Goal: Task Accomplishment & Management: Manage account settings

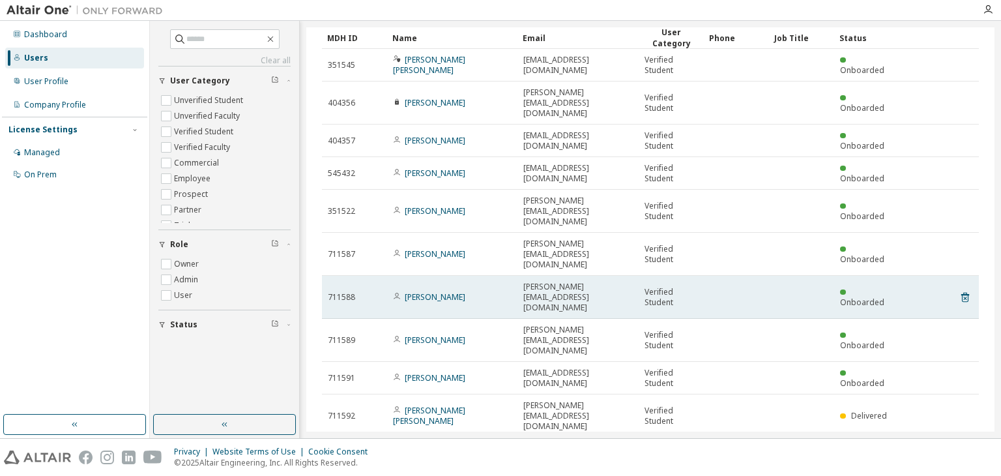
scroll to position [57, 0]
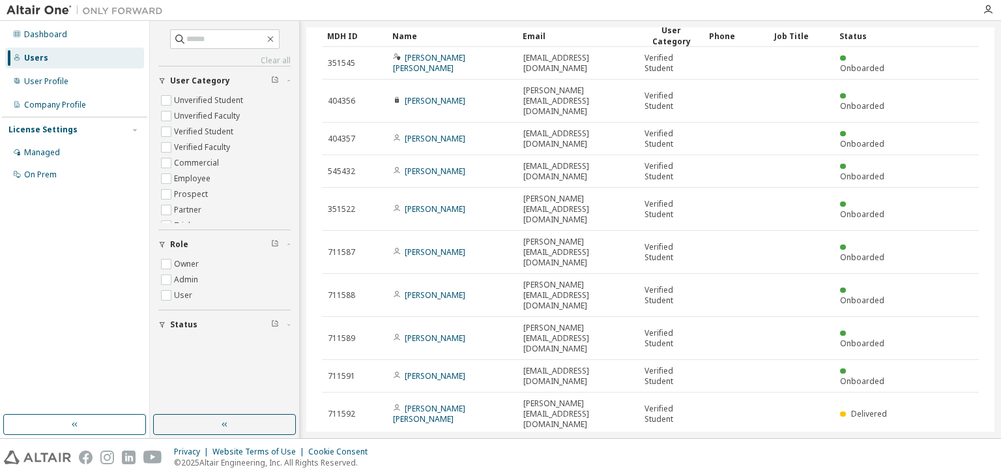
click at [792, 448] on button "10" at bounding box center [801, 453] width 18 height 10
click at [763, 326] on div "20" at bounding box center [794, 324] width 104 height 16
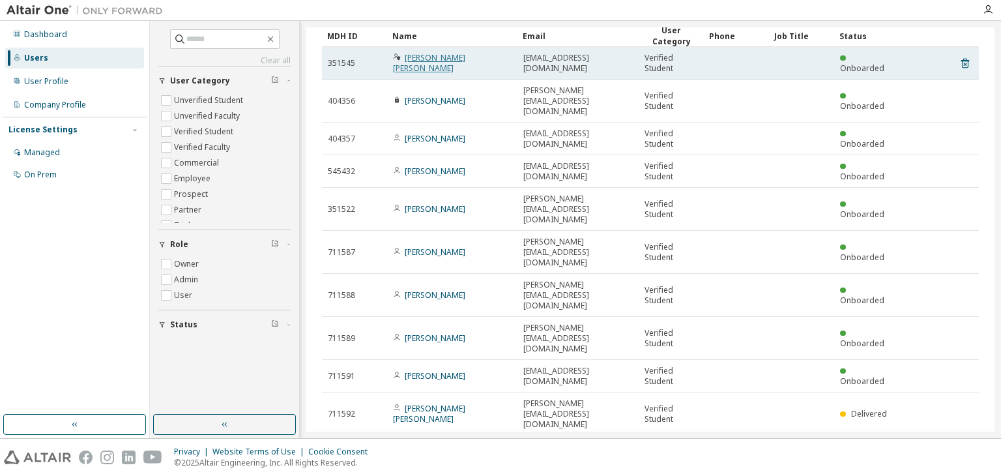
click at [452, 61] on link "Jose Ignacio Alejo Martinez" at bounding box center [429, 63] width 72 height 22
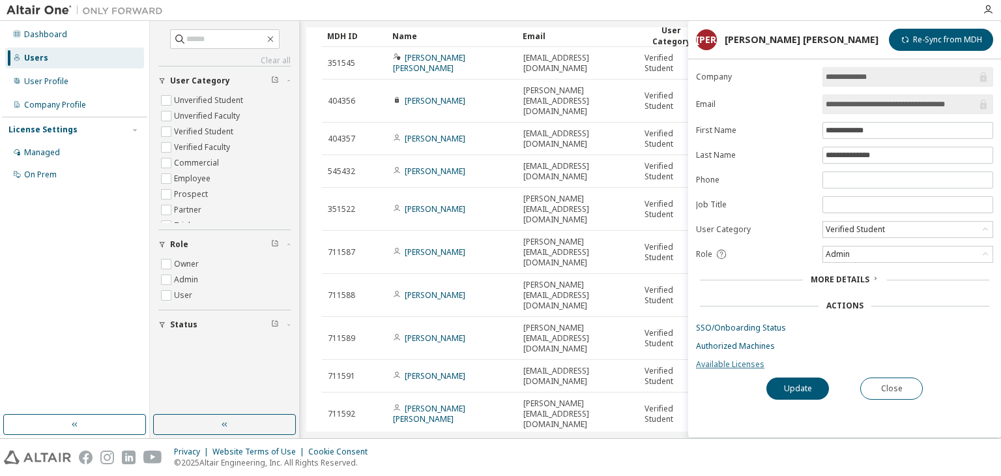
click at [714, 362] on link "Available Licenses" at bounding box center [844, 364] width 297 height 10
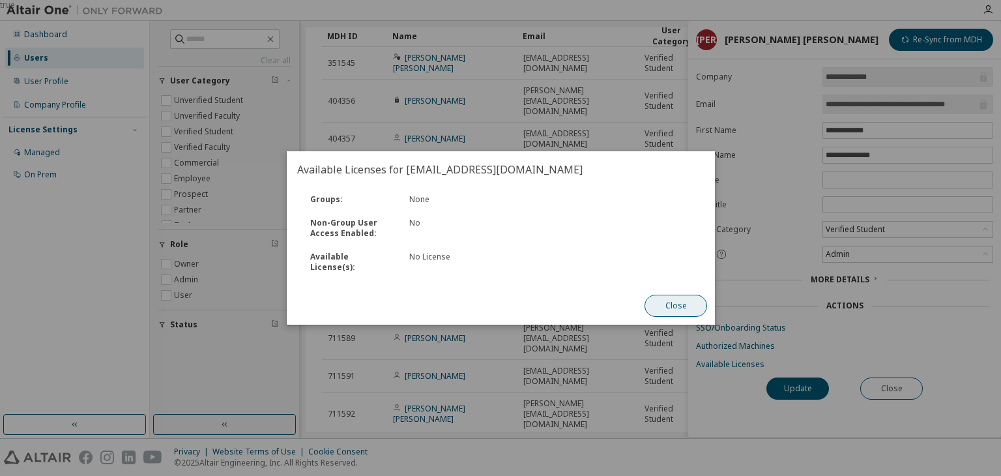
click at [664, 295] on button "Close" at bounding box center [676, 306] width 63 height 22
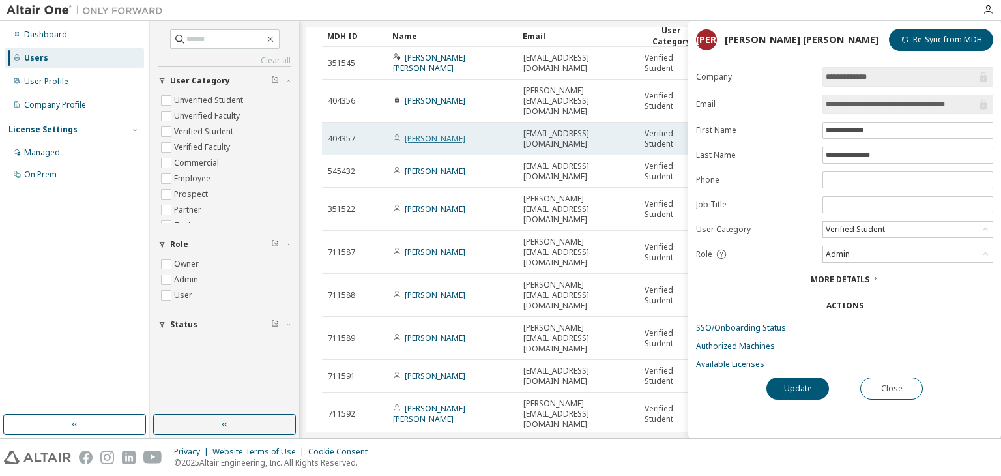
click at [431, 133] on link "Mario Garcia" at bounding box center [435, 138] width 61 height 11
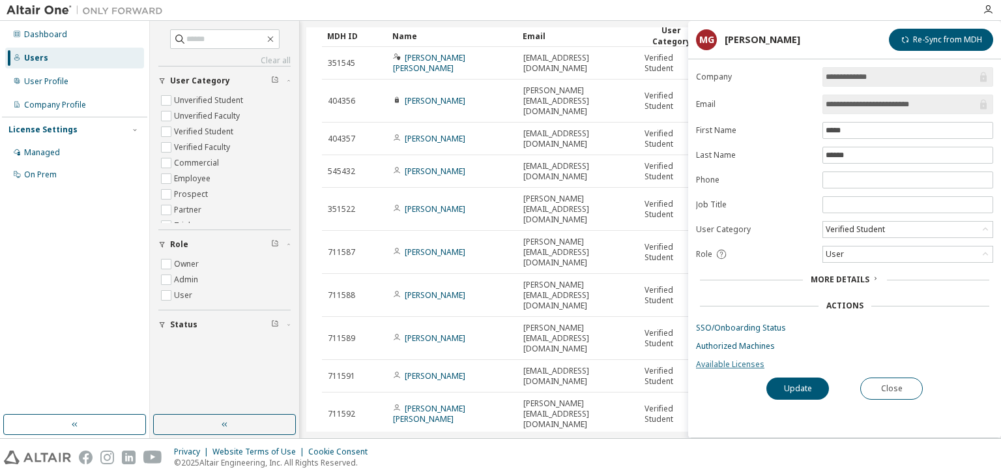
click at [718, 363] on link "Available Licenses" at bounding box center [844, 364] width 297 height 10
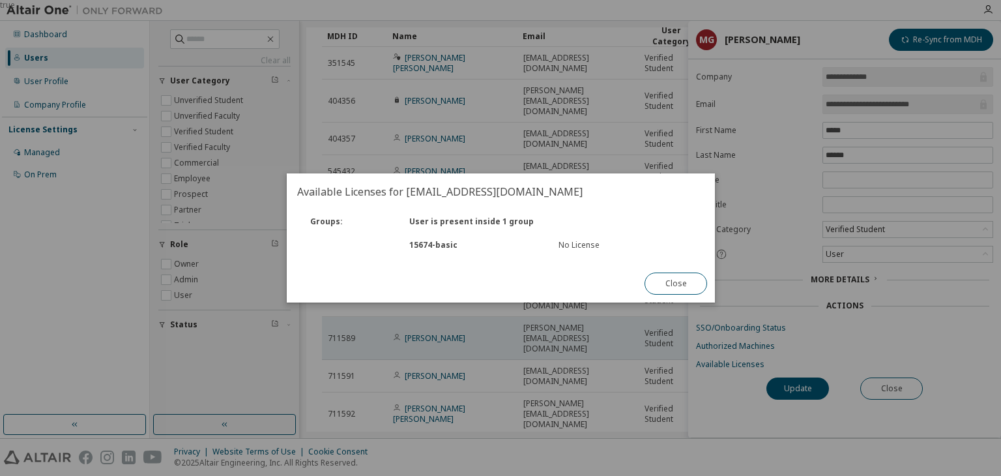
click at [677, 283] on button "Close" at bounding box center [676, 283] width 63 height 22
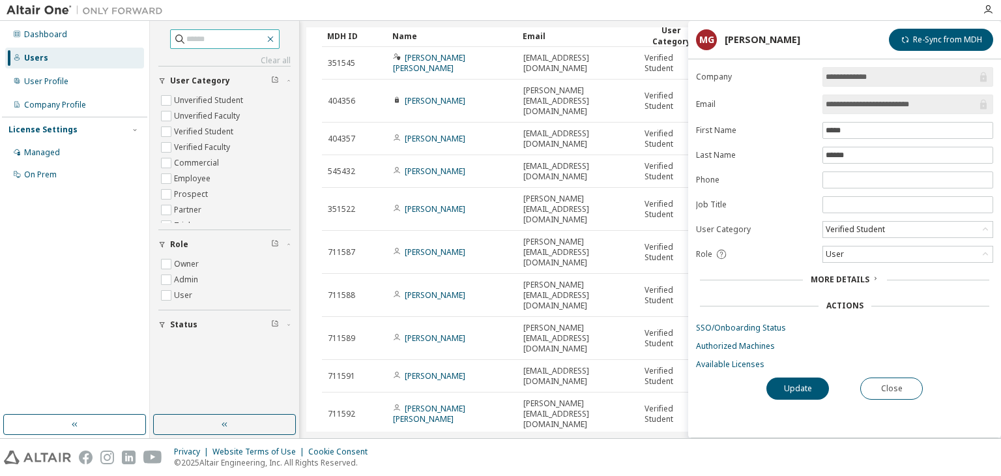
click at [276, 43] on icon "button" at bounding box center [270, 39] width 10 height 10
click at [985, 8] on icon "button" at bounding box center [988, 10] width 10 height 10
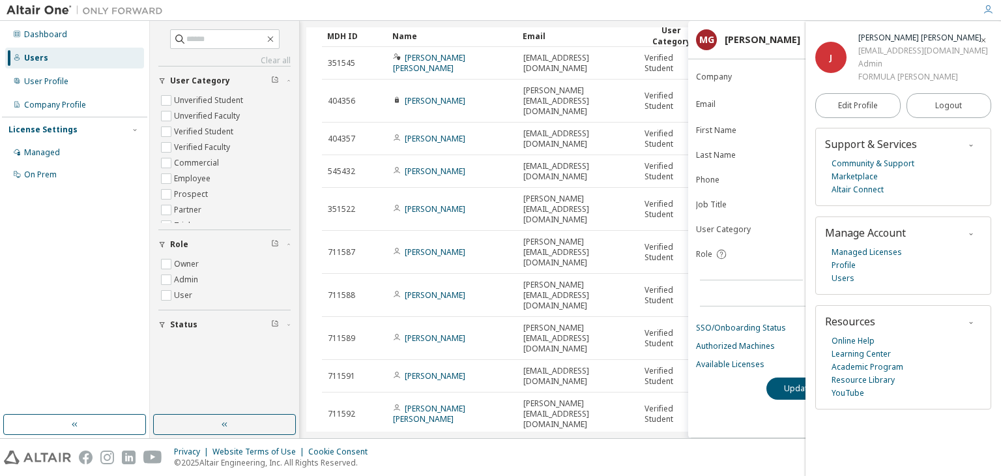
click at [987, 35] on icon "button" at bounding box center [984, 40] width 8 height 10
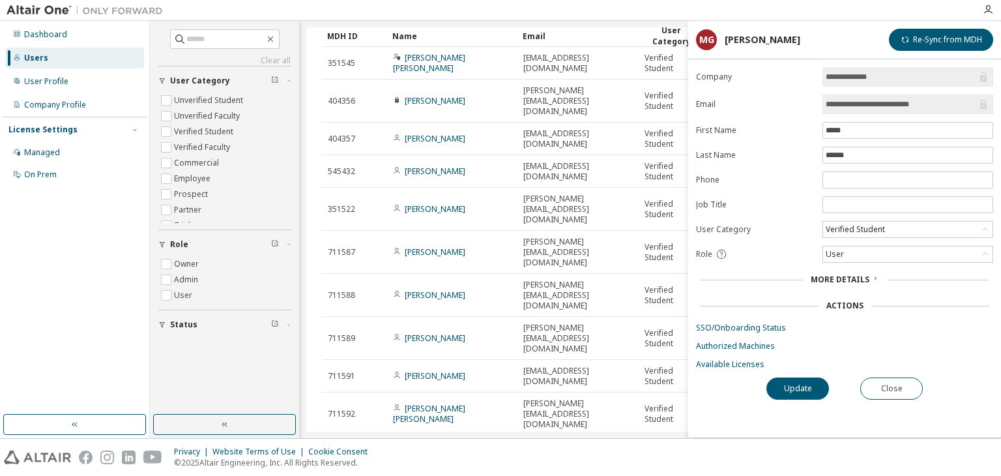
click at [315, 36] on div "Users (17) Import From CSV Export To CSV Add User Clear Load Save Save As Field…" at bounding box center [650, 229] width 688 height 404
click at [832, 274] on span "More Details" at bounding box center [840, 279] width 59 height 11
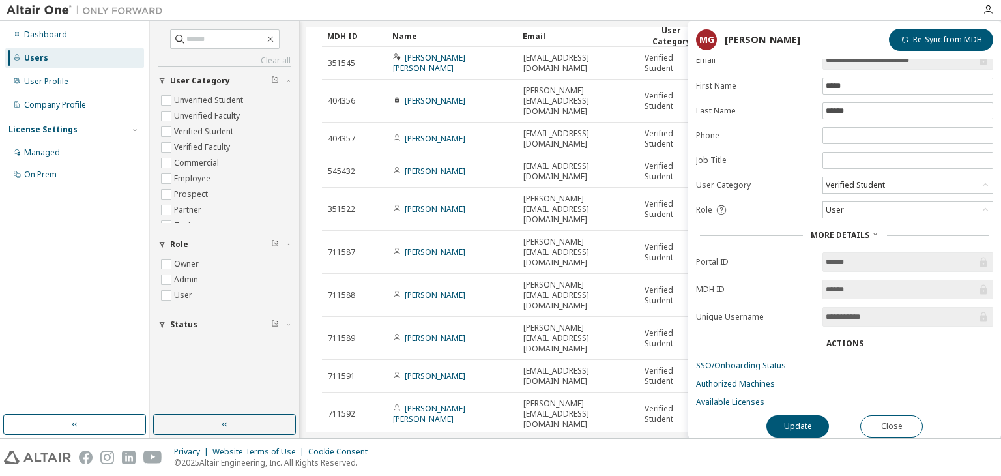
scroll to position [47, 0]
click at [716, 397] on link "Available Licenses" at bounding box center [844, 402] width 297 height 10
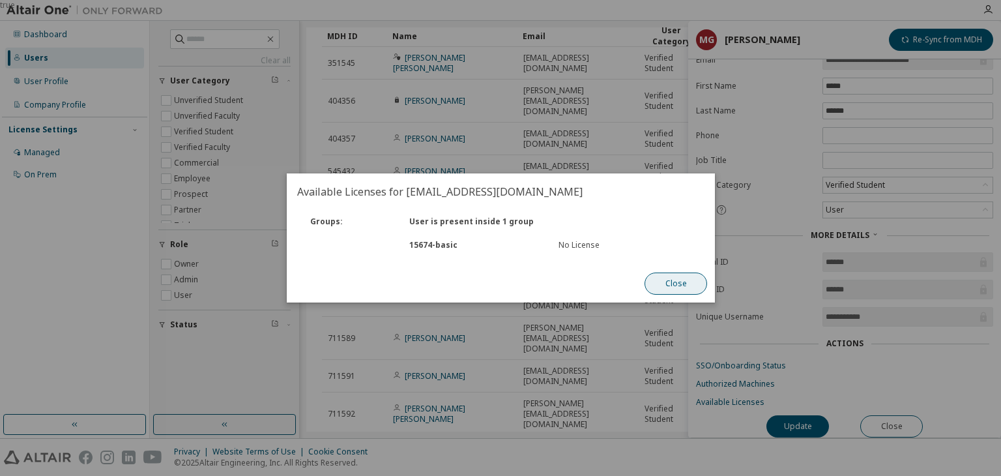
click at [667, 289] on button "Close" at bounding box center [676, 283] width 63 height 22
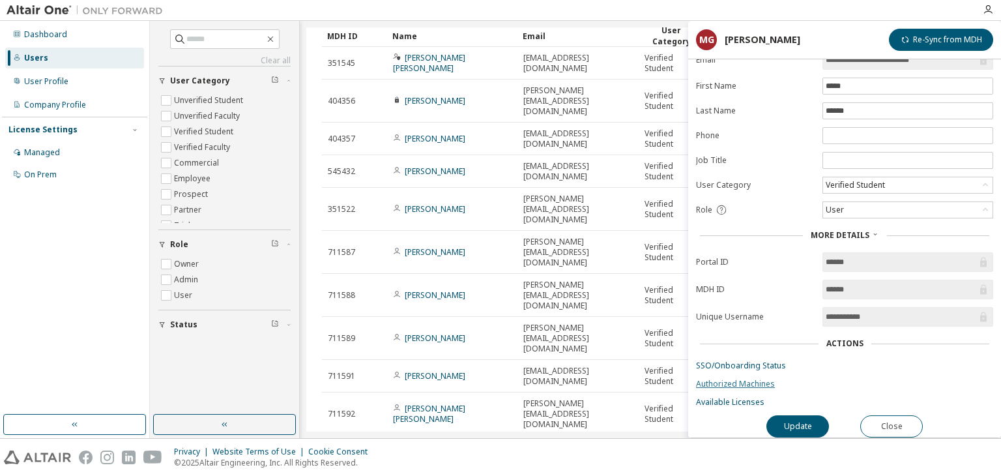
click at [712, 379] on link "Authorized Machines" at bounding box center [844, 384] width 297 height 10
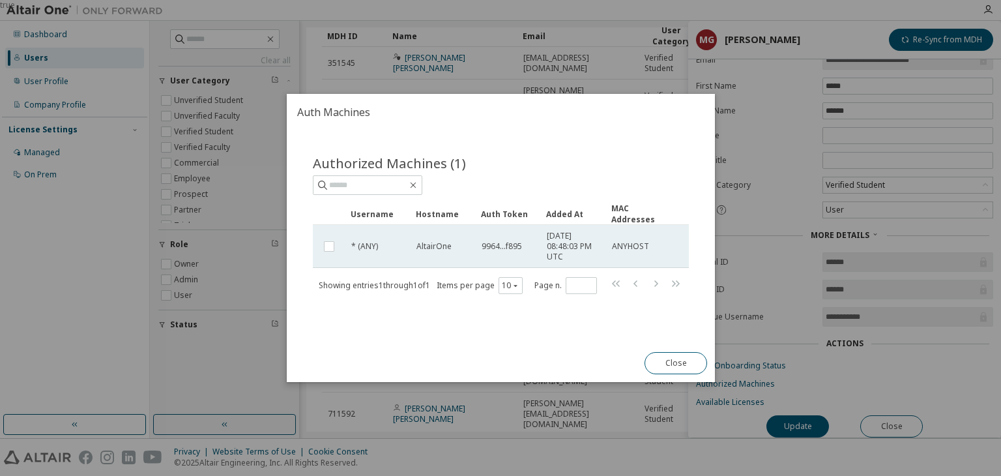
drag, startPoint x: 542, startPoint y: 230, endPoint x: 570, endPoint y: 257, distance: 39.6
click at [570, 257] on td "2025-10-13 08:48:03 PM UTC" at bounding box center [573, 246] width 65 height 43
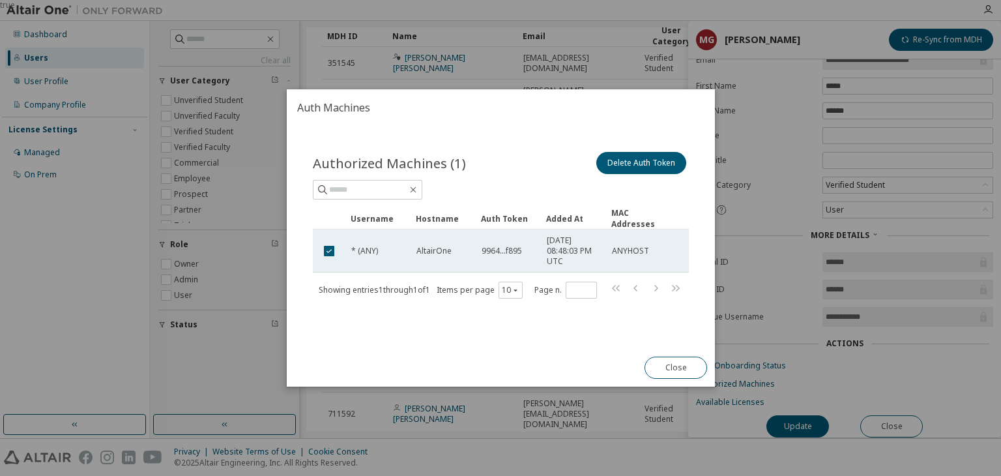
click at [555, 261] on span "2025-10-13 08:48:03 PM UTC" at bounding box center [573, 250] width 53 height 31
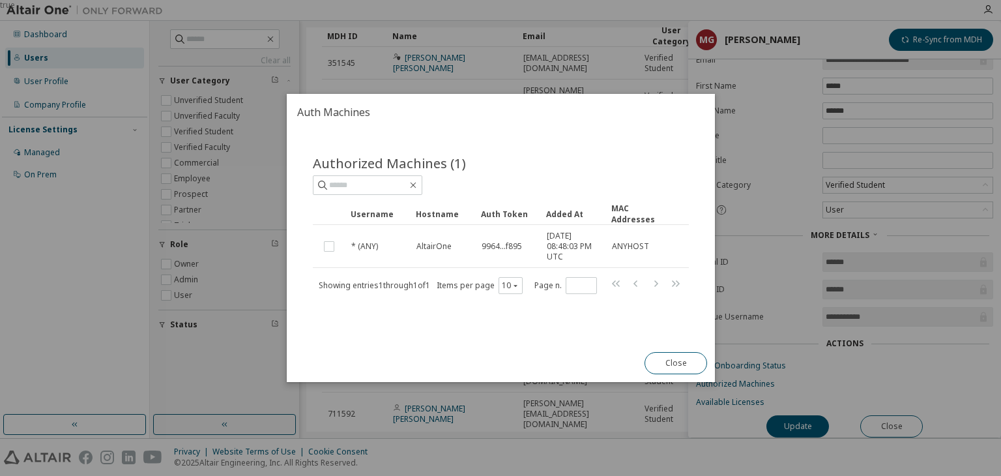
click at [403, 33] on div "true" at bounding box center [500, 238] width 1001 height 476
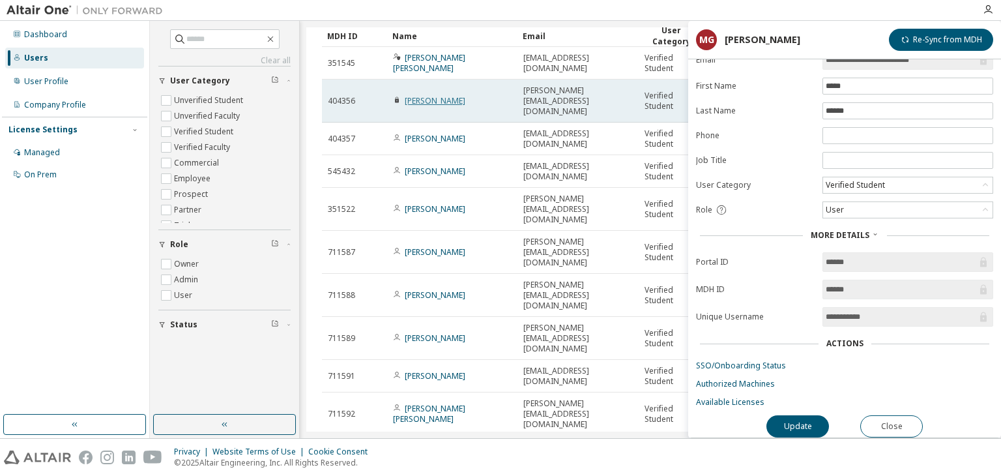
click at [416, 97] on link "Alvaro Blanco" at bounding box center [435, 100] width 61 height 11
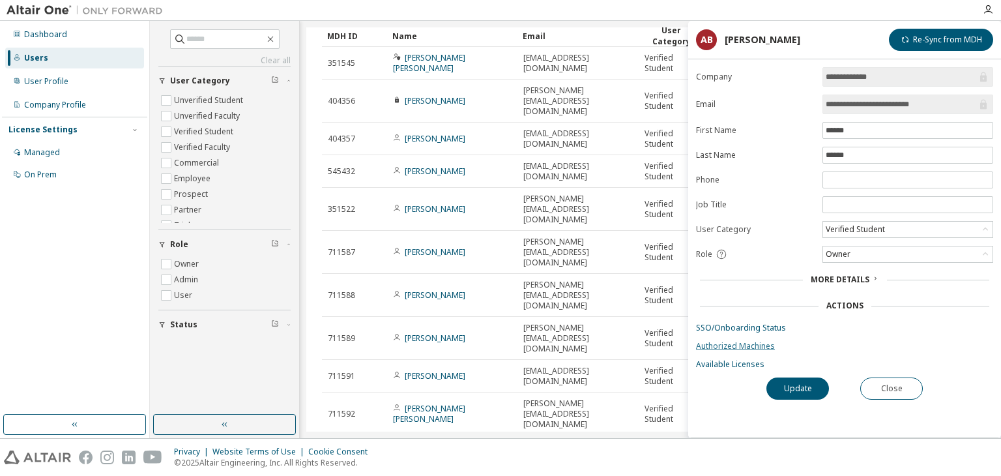
click at [726, 341] on link "Authorized Machines" at bounding box center [844, 346] width 297 height 10
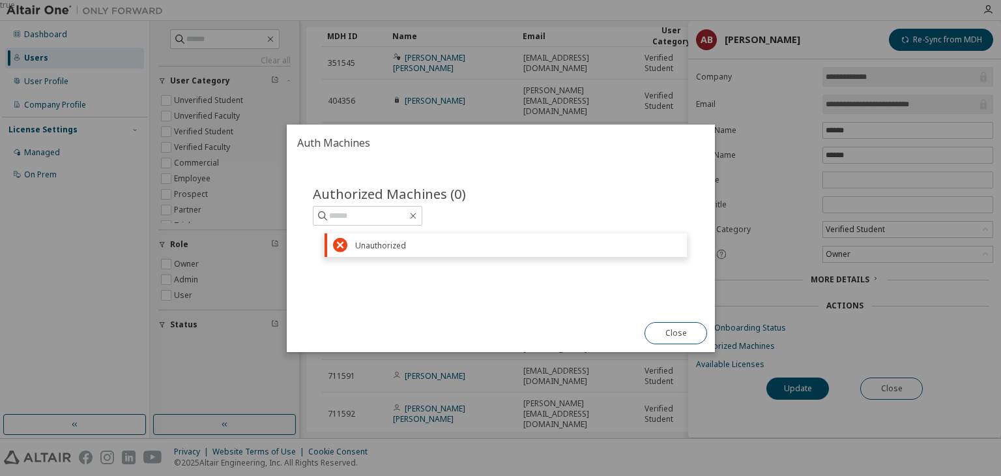
click at [403, 92] on div "true" at bounding box center [500, 238] width 1001 height 476
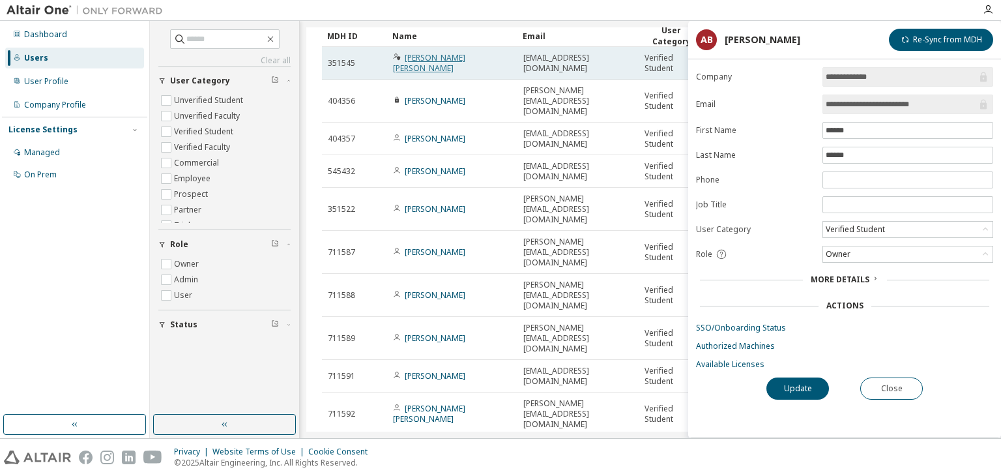
click at [428, 63] on link "Jose Ignacio Alejo Martinez" at bounding box center [429, 63] width 72 height 22
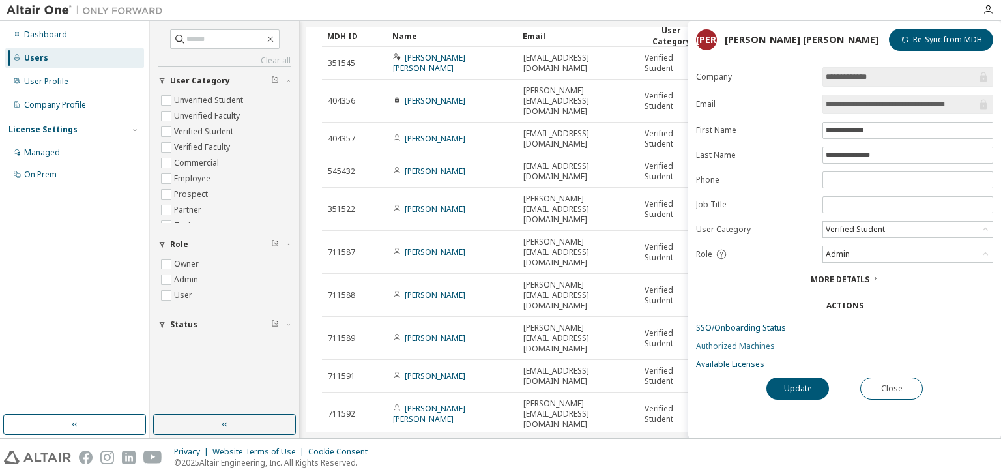
click at [704, 345] on link "Authorized Machines" at bounding box center [844, 346] width 297 height 10
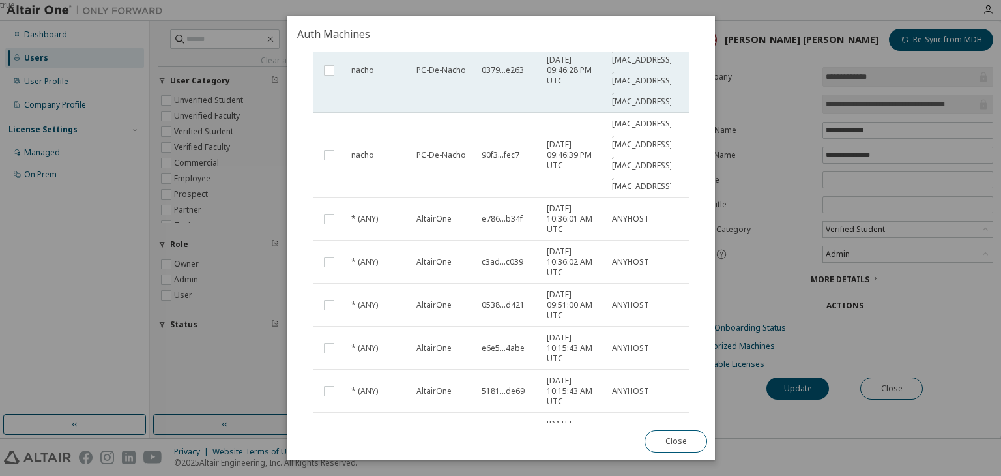
scroll to position [293, 0]
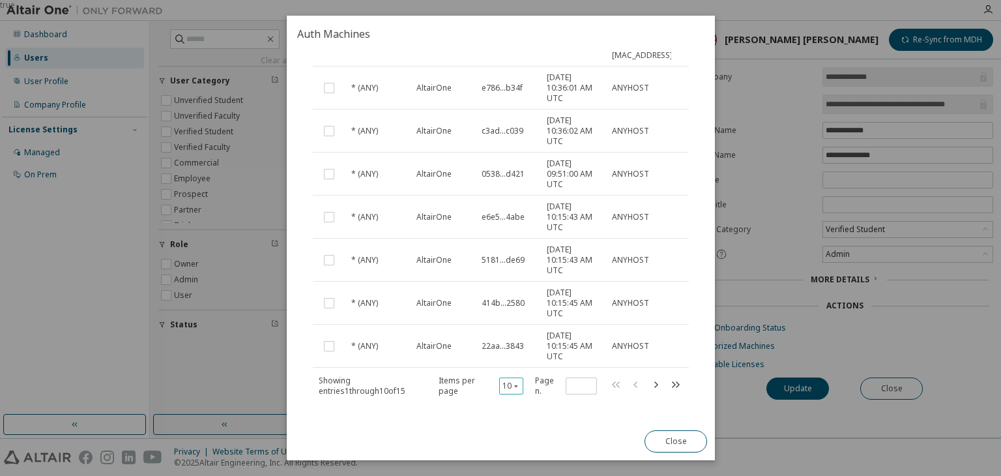
click at [513, 382] on icon "button" at bounding box center [516, 386] width 8 height 8
click at [508, 398] on div "20" at bounding box center [550, 396] width 104 height 16
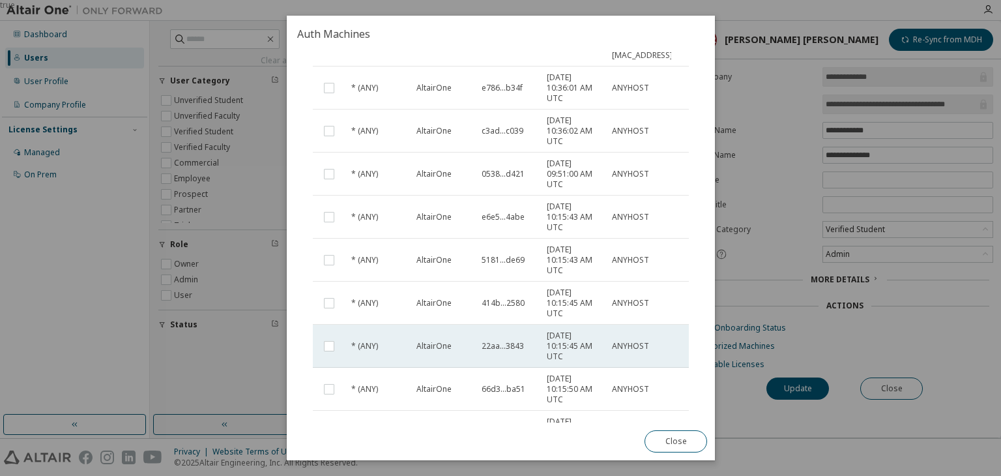
scroll to position [508, 0]
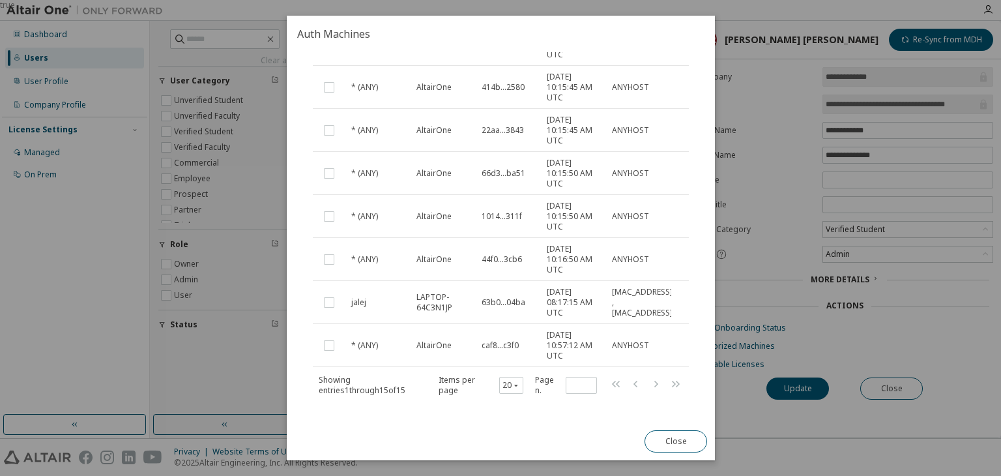
click at [228, 259] on div "true" at bounding box center [500, 238] width 1001 height 476
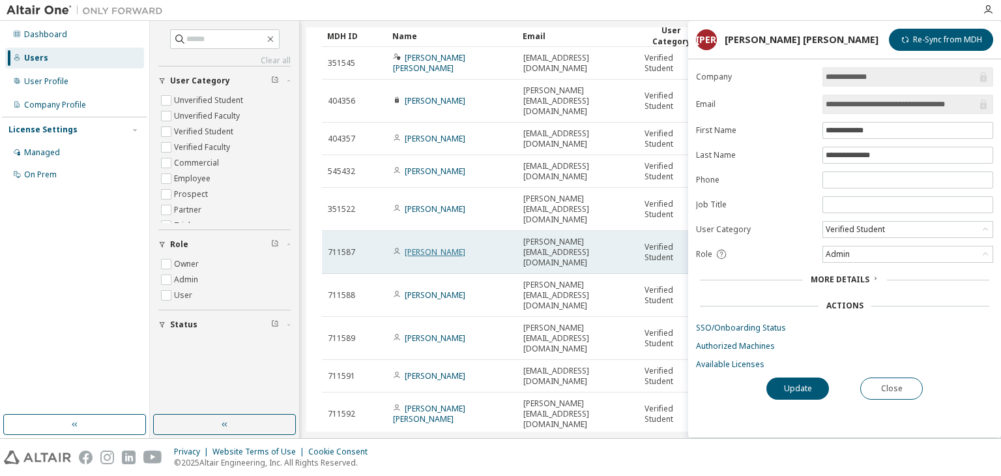
click at [464, 246] on link "Samuel Fuentes Sánchez" at bounding box center [435, 251] width 61 height 11
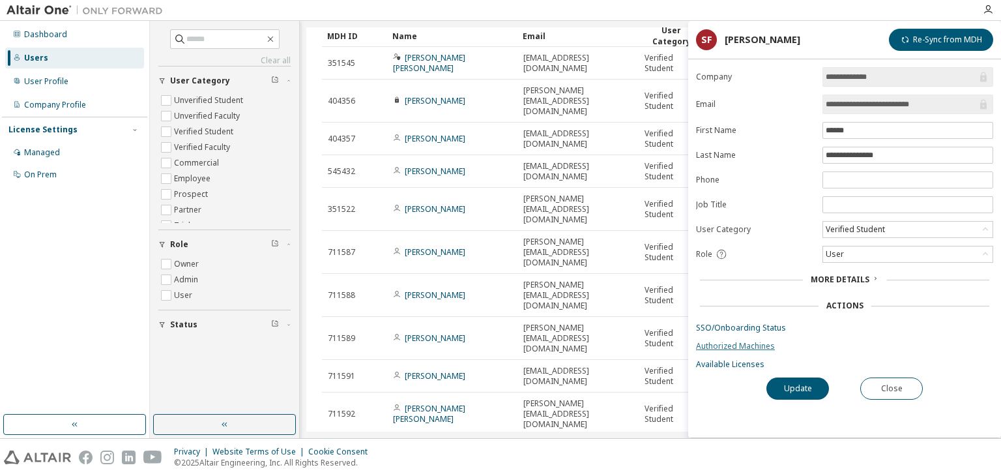
click at [721, 345] on link "Authorized Machines" at bounding box center [844, 346] width 297 height 10
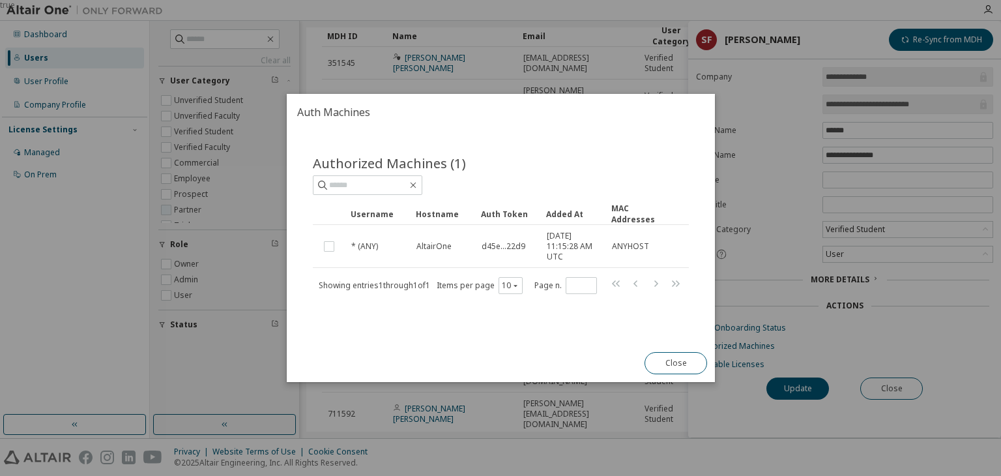
click at [231, 201] on div "true" at bounding box center [500, 238] width 1001 height 476
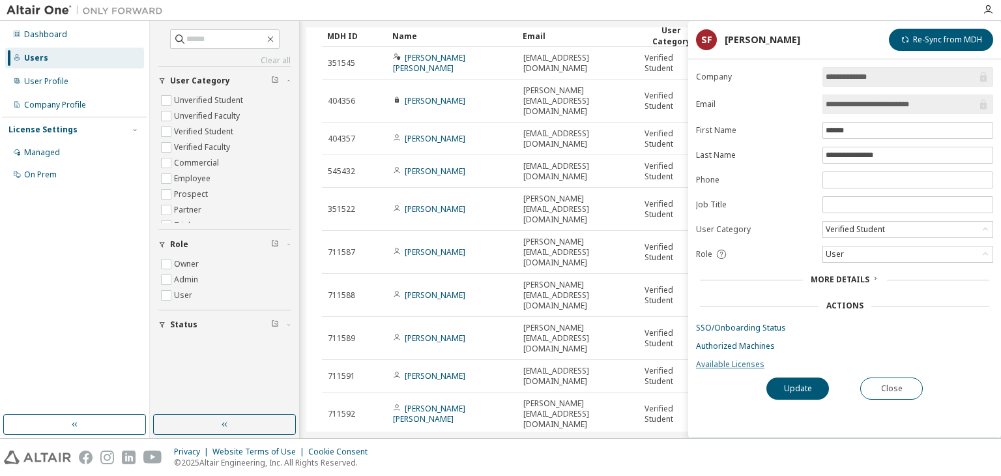
click at [723, 365] on link "Available Licenses" at bounding box center [844, 364] width 297 height 10
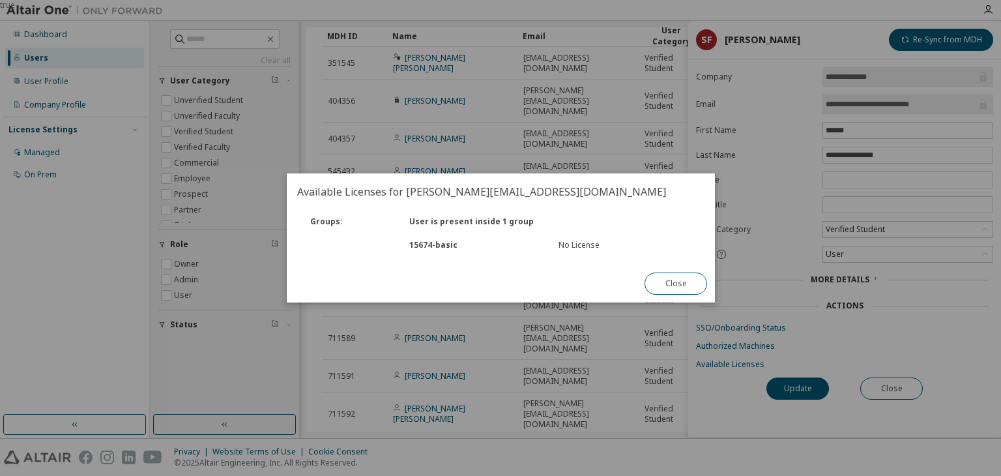
click at [170, 160] on div "true" at bounding box center [500, 238] width 1001 height 476
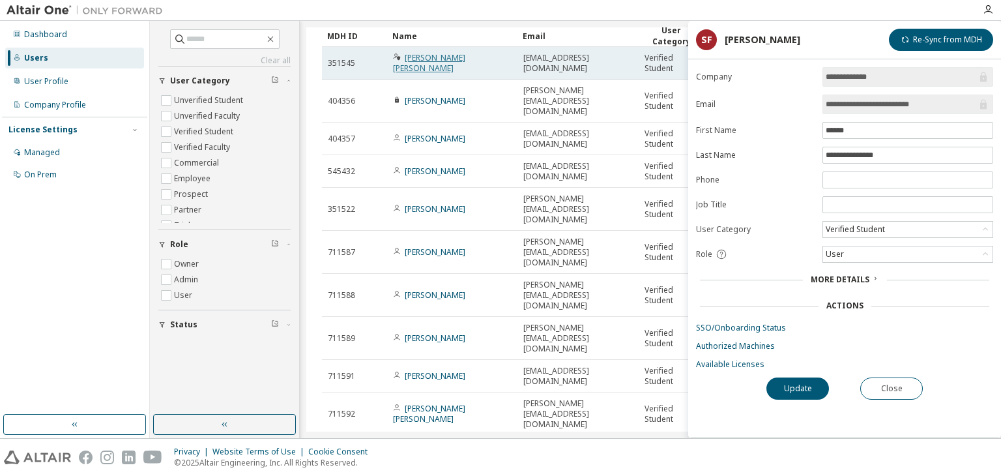
click at [430, 62] on link "Jose Ignacio Alejo Martinez" at bounding box center [429, 63] width 72 height 22
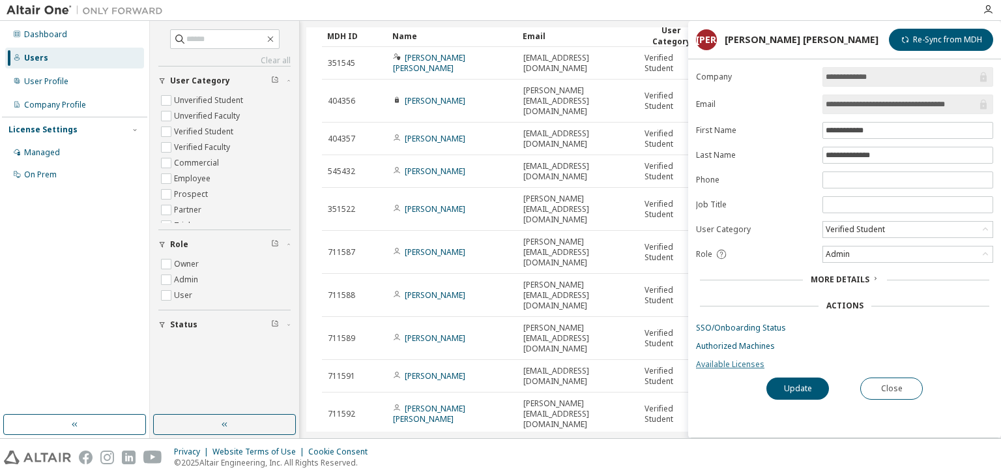
click at [709, 362] on link "Available Licenses" at bounding box center [844, 364] width 297 height 10
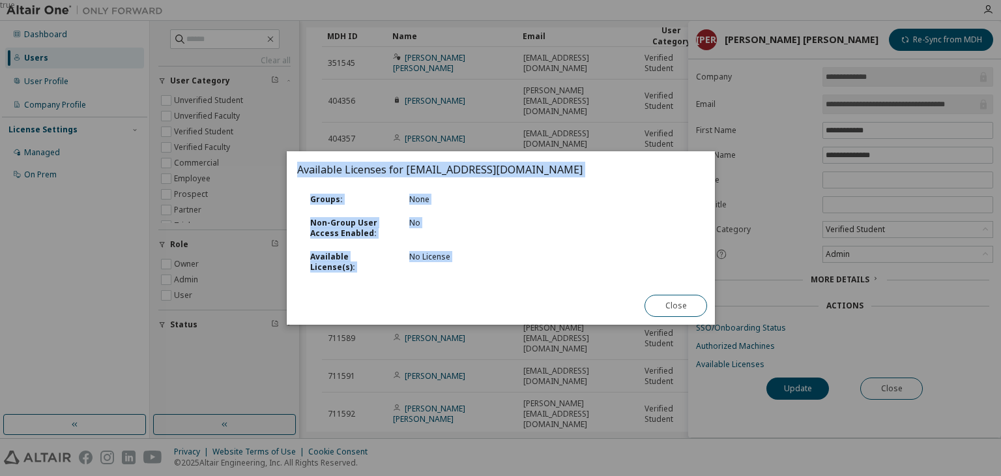
drag, startPoint x: 709, startPoint y: 362, endPoint x: 579, endPoint y: 259, distance: 166.5
click at [579, 0] on div "true Available Licenses for joseignacio.alejomartinez@alum.uca.es Groups : None…" at bounding box center [500, 0] width 1001 height 0
click at [469, 238] on div "No" at bounding box center [475, 228] width 149 height 21
click at [387, 227] on div "Non-Group User Access Enabled :" at bounding box center [351, 228] width 99 height 21
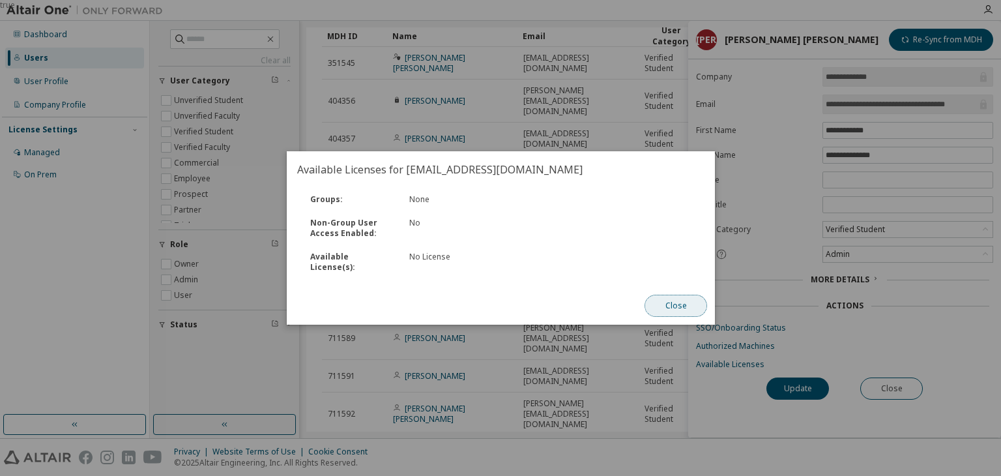
click at [677, 297] on button "Close" at bounding box center [676, 306] width 63 height 22
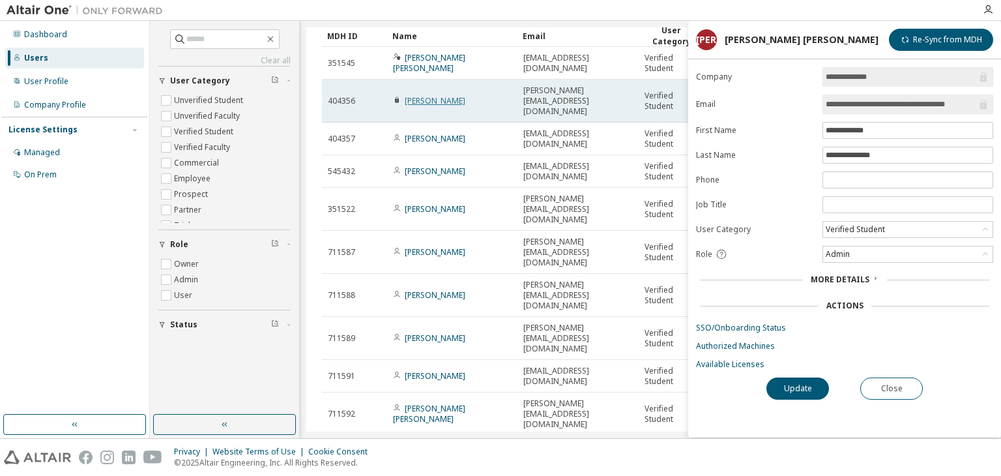
click at [432, 95] on link "Alvaro Blanco" at bounding box center [435, 100] width 61 height 11
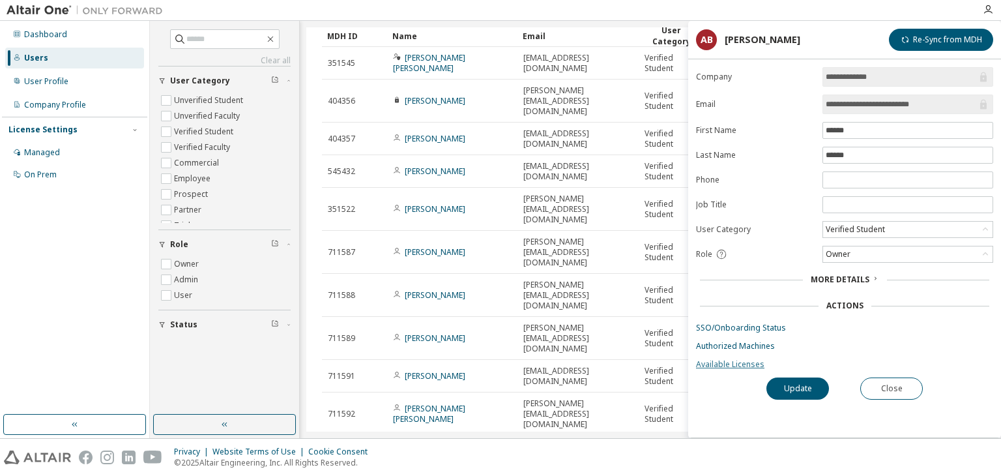
click at [735, 360] on link "Available Licenses" at bounding box center [844, 364] width 297 height 10
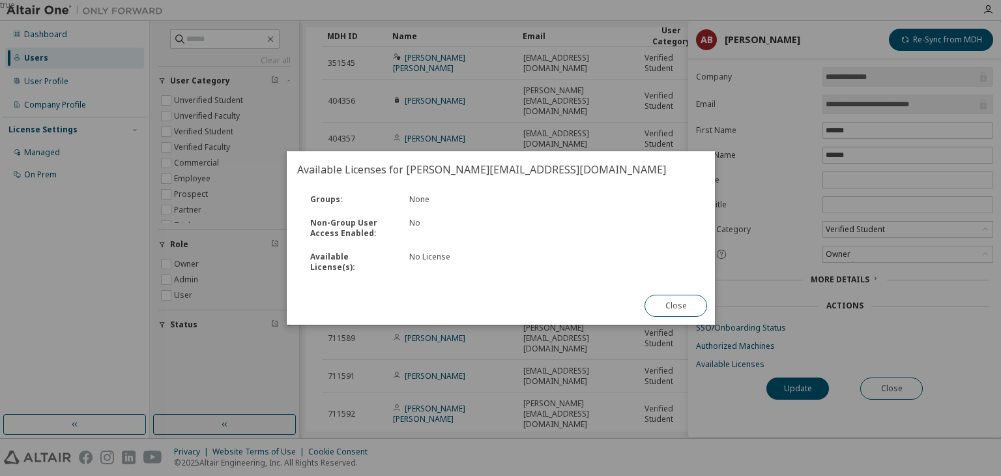
click at [668, 313] on div "Close" at bounding box center [676, 306] width 78 height 38
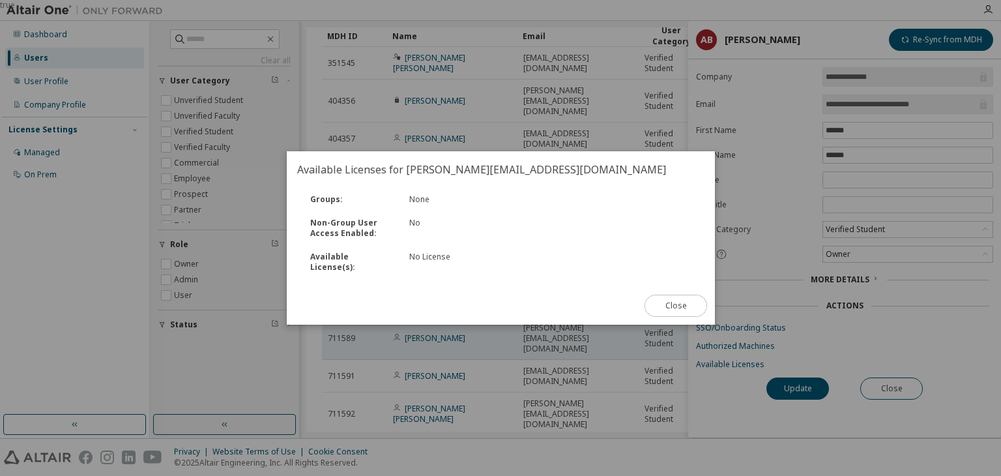
click at [660, 303] on button "Close" at bounding box center [676, 306] width 63 height 22
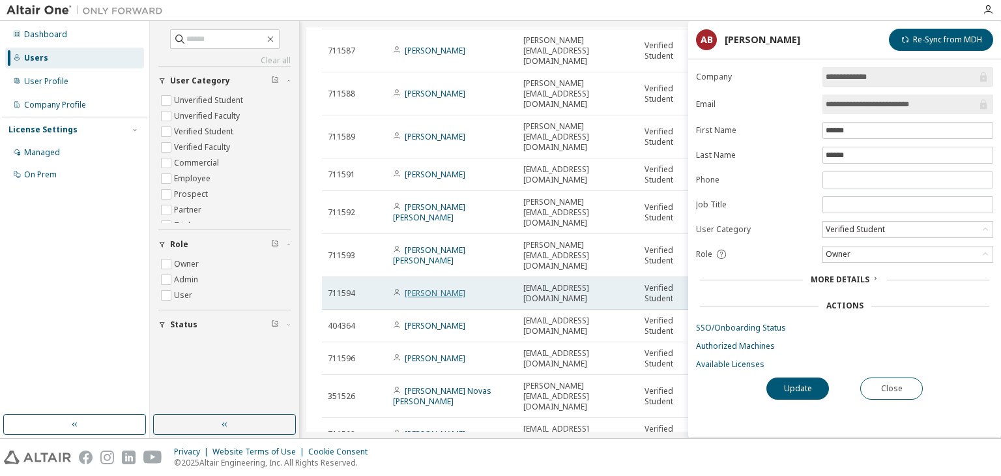
scroll to position [284, 0]
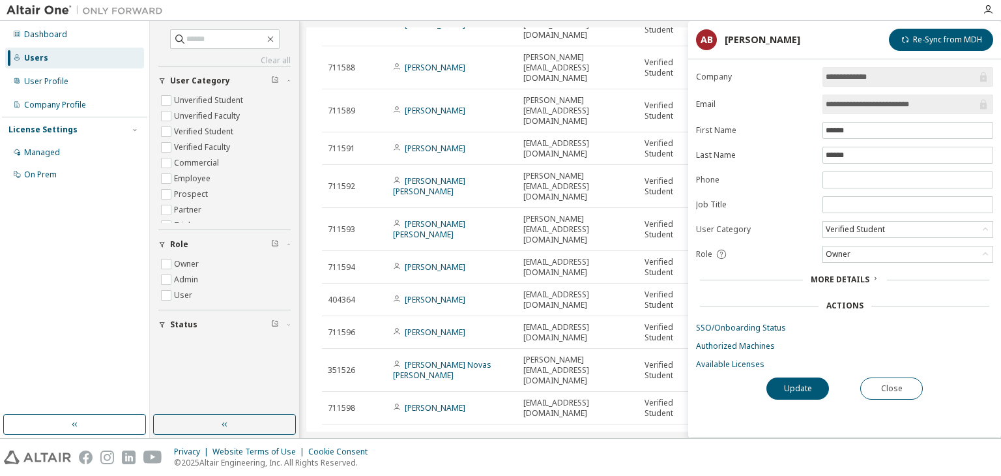
click at [564, 12] on div at bounding box center [572, 10] width 806 height 20
click at [884, 390] on button "Close" at bounding box center [891, 388] width 63 height 22
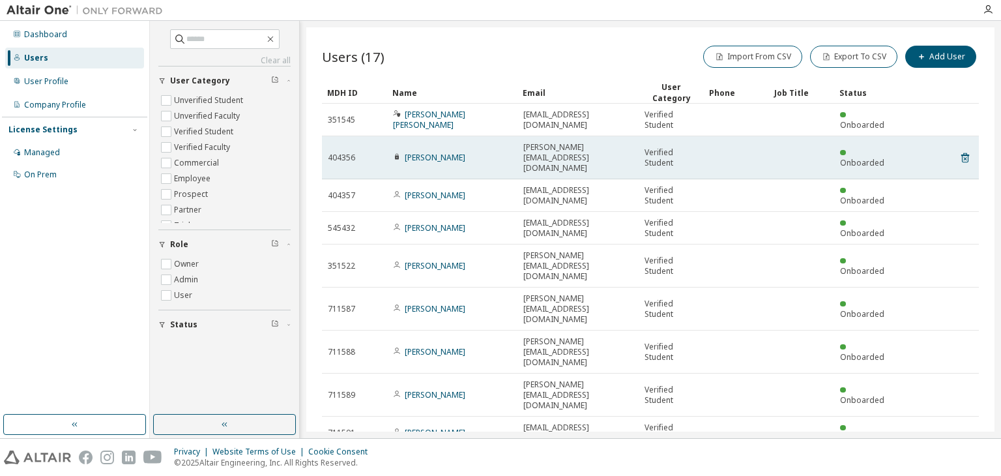
click at [394, 153] on icon at bounding box center [397, 157] width 8 height 8
click at [413, 152] on link "Alvaro Blanco" at bounding box center [435, 157] width 61 height 11
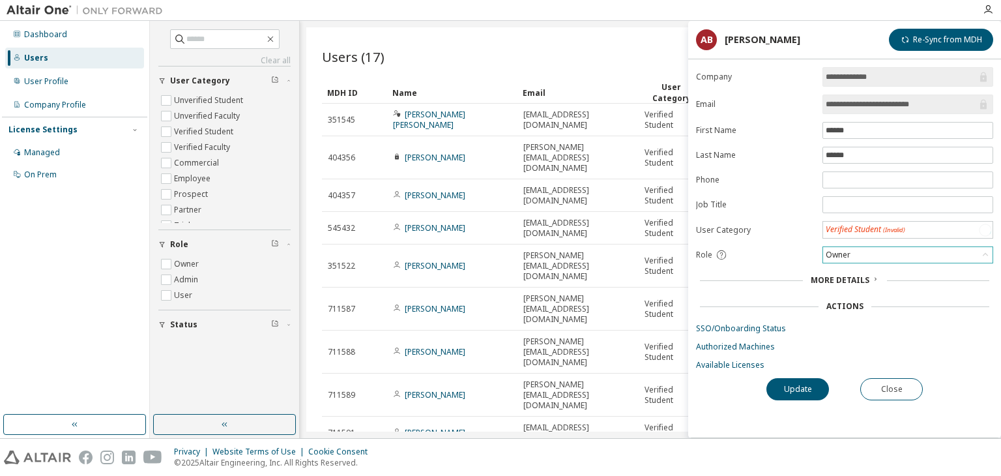
click at [871, 259] on div "Owner" at bounding box center [907, 255] width 169 height 16
click at [838, 304] on li "User" at bounding box center [907, 304] width 167 height 17
click at [894, 383] on button "Close" at bounding box center [891, 389] width 63 height 22
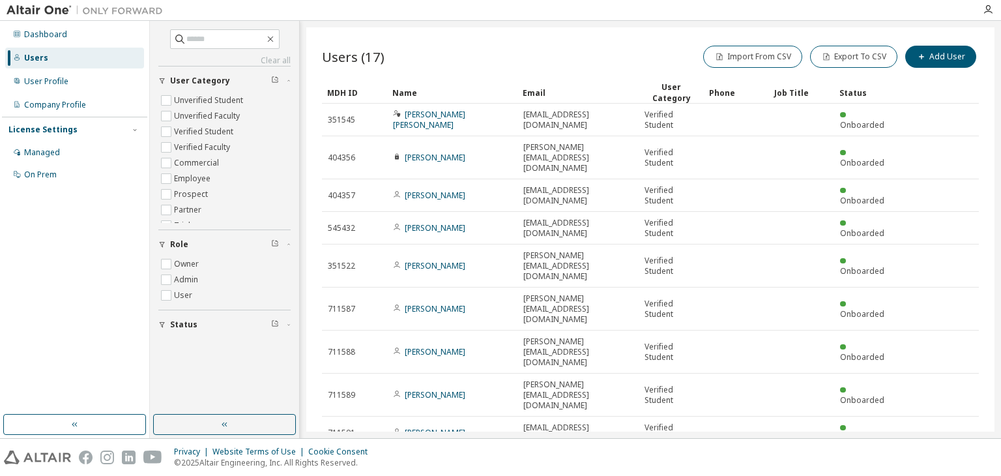
click at [499, 51] on div "Users (17) Import From CSV Export To CSV Add User" at bounding box center [650, 56] width 657 height 27
click at [463, 50] on div "Users (17) Import From CSV Export To CSV Add User" at bounding box center [650, 56] width 657 height 27
